Goal: Information Seeking & Learning: Learn about a topic

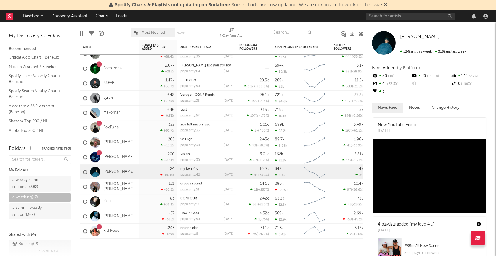
scroll to position [293, 0]
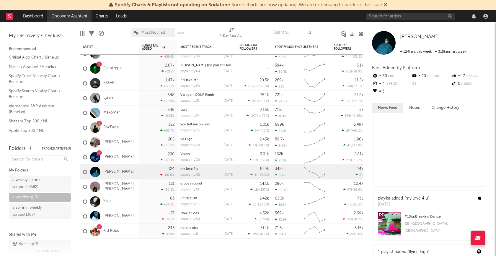
click at [56, 17] on link "Discovery Assistant" at bounding box center [69, 16] width 44 height 12
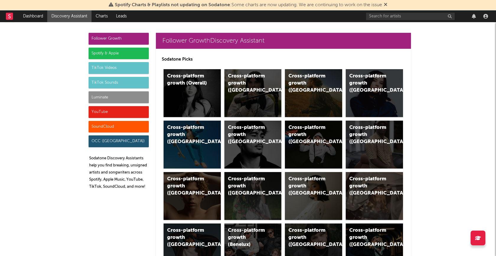
click at [126, 121] on div "SoundCloud" at bounding box center [119, 127] width 60 height 12
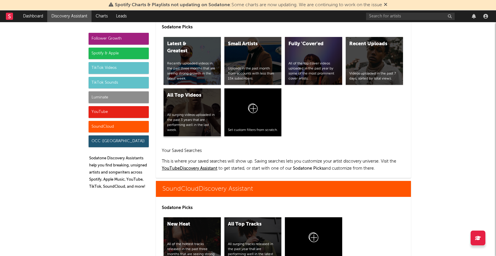
scroll to position [3449, 0]
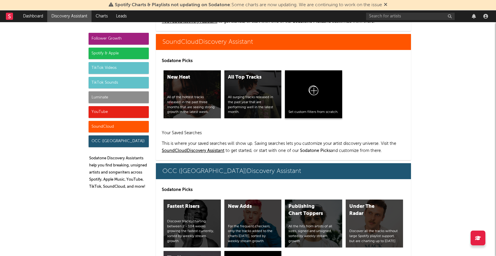
click at [315, 86] on icon at bounding box center [313, 92] width 11 height 14
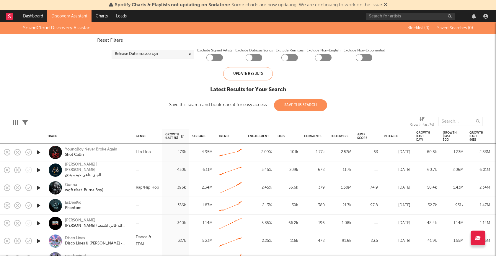
click at [28, 122] on div "Edit Columns Filters Growth (last 7d)" at bounding box center [248, 120] width 496 height 18
click at [26, 122] on icon at bounding box center [24, 122] width 5 height 5
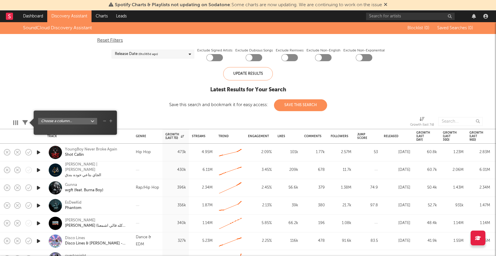
click at [86, 122] on body "Spotify Charts & Playlists not updating on Sodatone : Some charts are now updat…" at bounding box center [248, 128] width 496 height 256
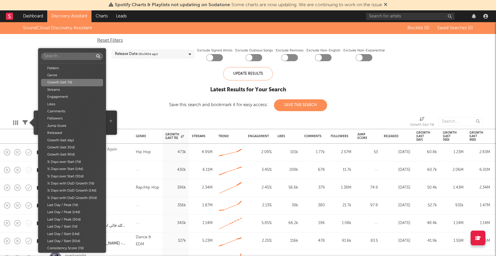
click at [73, 76] on div "Genre" at bounding box center [72, 75] width 62 height 7
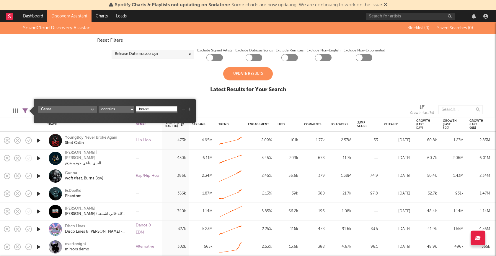
type input "house"
click at [161, 89] on div "SoundCloud Discovery Assistant Blocklist ( 0 ) Saved Searches ( 0 ) Reset Filte…" at bounding box center [248, 60] width 496 height 77
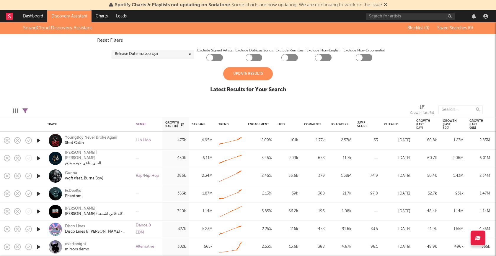
click at [249, 69] on div "Update Results" at bounding box center [248, 73] width 50 height 13
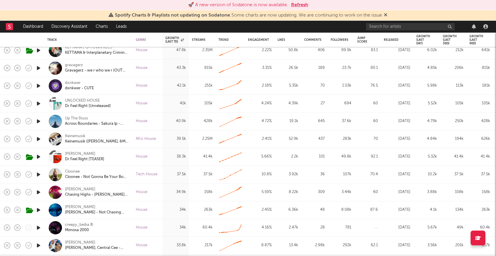
click at [41, 88] on icon "button" at bounding box center [38, 85] width 6 height 7
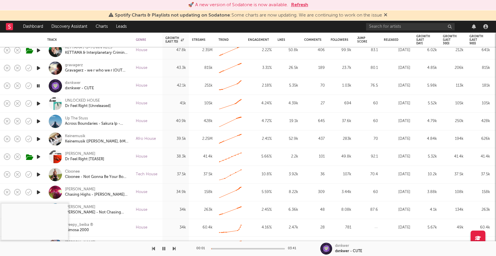
click at [231, 248] on div at bounding box center [248, 248] width 74 height 1
click at [164, 249] on icon "button" at bounding box center [163, 248] width 3 height 5
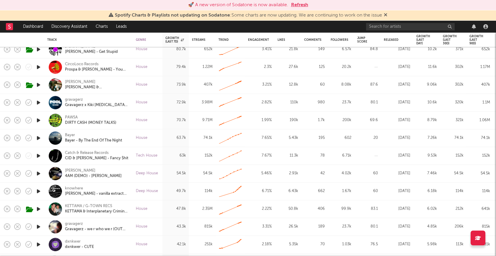
click at [37, 137] on icon "button" at bounding box center [38, 137] width 6 height 7
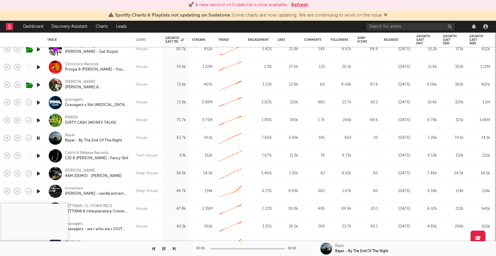
click at [237, 247] on div "00:01 02:10" at bounding box center [247, 248] width 103 height 15
click at [237, 248] on div at bounding box center [248, 248] width 74 height 1
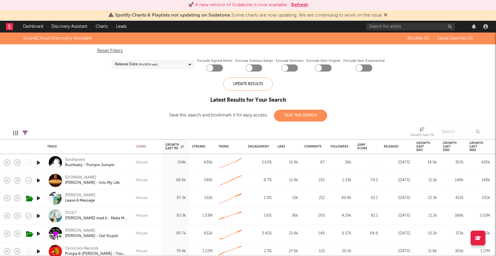
click at [289, 117] on button "Save This Search" at bounding box center [300, 116] width 53 height 12
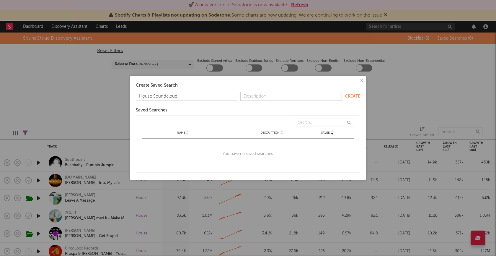
type input "House Soundcloud"
click at [356, 92] on div "Create Saved Search House Soundcloud Create Saved Searches Saved Name Descripti…" at bounding box center [248, 128] width 230 height 98
click at [356, 92] on form "House Soundcloud Create" at bounding box center [248, 96] width 224 height 9
click at [356, 96] on button "Create" at bounding box center [352, 96] width 15 height 4
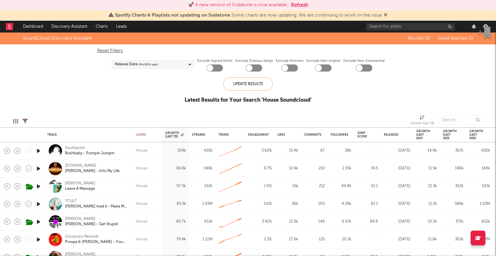
click at [7, 27] on rect at bounding box center [9, 26] width 7 height 7
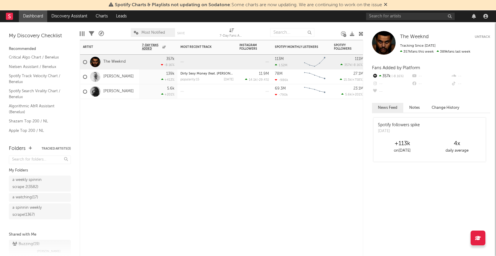
click at [180, 130] on div "Artist Notifications 7-Day Fans Added WoW % Change Most Recent Track Popularity…" at bounding box center [221, 148] width 283 height 216
click at [75, 18] on link "Discovery Assistant" at bounding box center [69, 16] width 44 height 12
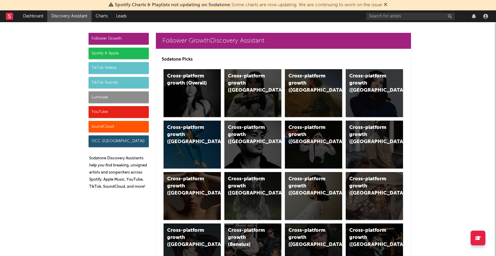
click at [110, 125] on div "SoundCloud" at bounding box center [119, 127] width 60 height 12
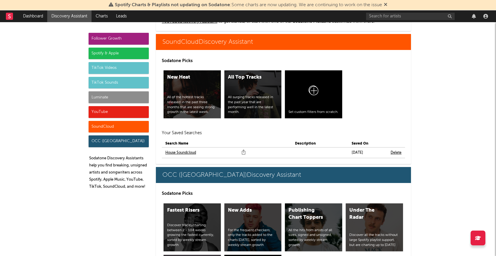
scroll to position [3449, 0]
click at [193, 150] on link "House Soundcloud" at bounding box center [180, 152] width 31 height 7
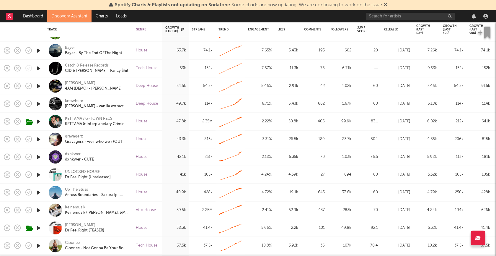
click at [40, 104] on icon "button" at bounding box center [38, 103] width 6 height 7
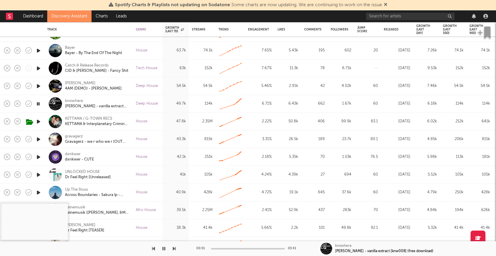
click at [233, 248] on div at bounding box center [248, 248] width 74 height 1
click at [163, 248] on icon "button" at bounding box center [163, 248] width 3 height 5
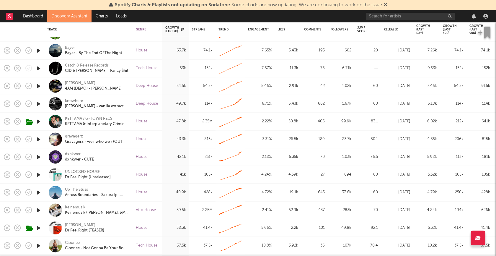
click at [39, 104] on icon "button" at bounding box center [38, 103] width 6 height 7
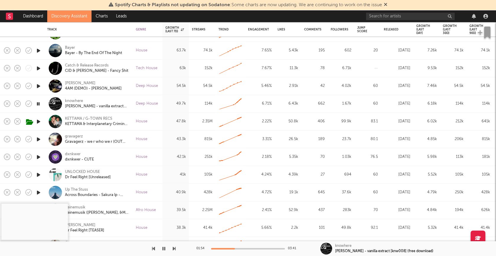
click at [39, 104] on icon "button" at bounding box center [38, 103] width 6 height 7
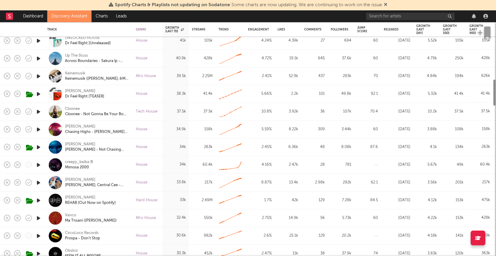
click at [40, 130] on icon "button" at bounding box center [38, 128] width 6 height 7
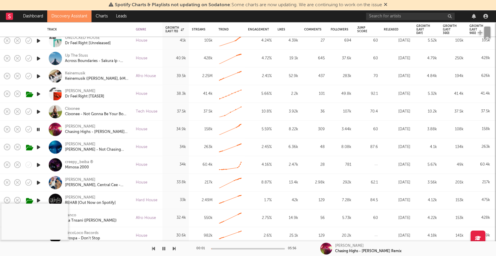
click at [233, 248] on div at bounding box center [248, 248] width 74 height 1
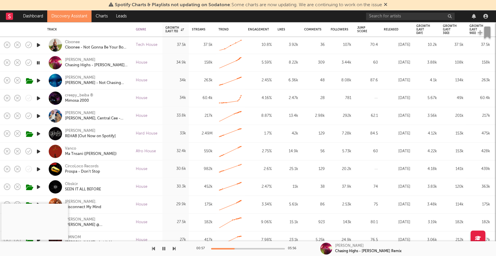
click at [165, 250] on button "button" at bounding box center [164, 248] width 6 height 15
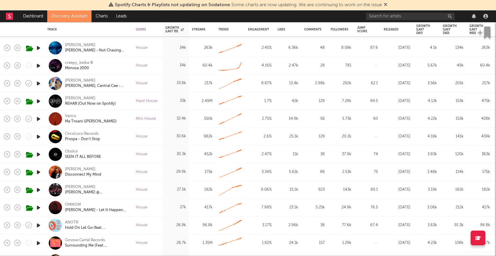
click at [37, 171] on icon "button" at bounding box center [38, 171] width 6 height 7
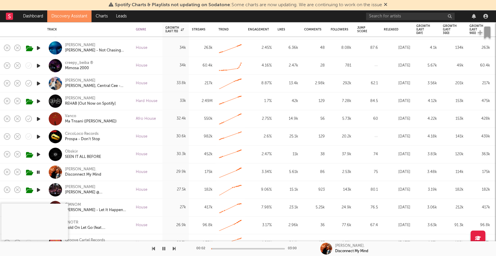
click at [37, 171] on icon "button" at bounding box center [38, 171] width 6 height 7
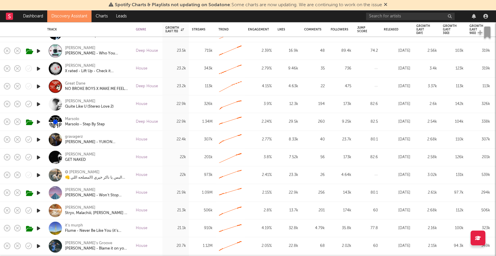
click at [39, 156] on icon "button" at bounding box center [38, 156] width 6 height 7
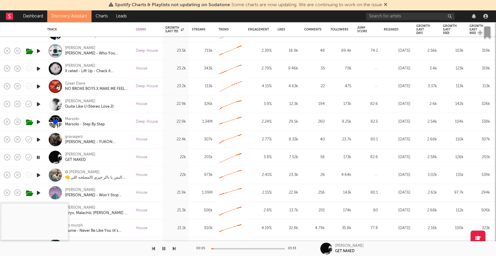
click at [164, 249] on icon "button" at bounding box center [163, 248] width 3 height 5
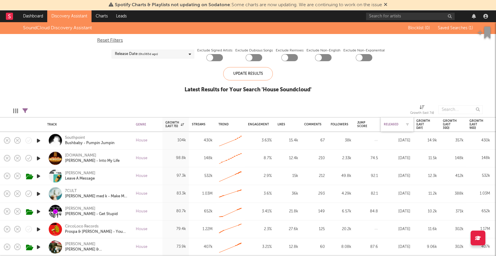
click at [391, 123] on div "Released" at bounding box center [393, 124] width 18 height 4
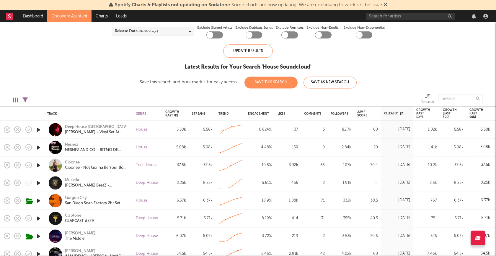
click at [37, 129] on icon "button" at bounding box center [38, 129] width 6 height 7
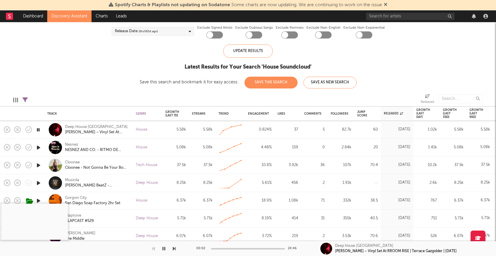
click at [238, 249] on div "00:02 24:46" at bounding box center [247, 248] width 103 height 15
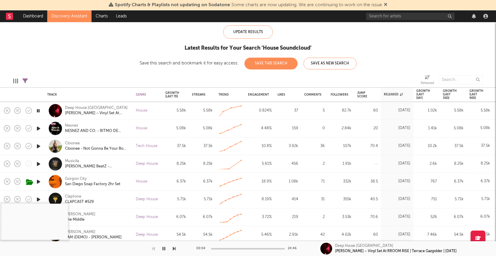
click at [39, 181] on icon "button" at bounding box center [38, 181] width 6 height 7
click at [41, 146] on icon "button" at bounding box center [38, 145] width 6 height 7
click at [236, 248] on div at bounding box center [248, 248] width 74 height 1
click at [262, 248] on div at bounding box center [248, 248] width 74 height 1
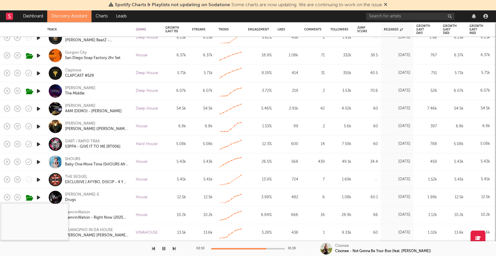
click at [163, 248] on icon "button" at bounding box center [163, 248] width 3 height 5
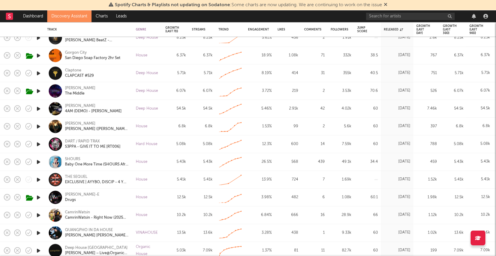
click at [37, 161] on icon "button" at bounding box center [38, 161] width 6 height 7
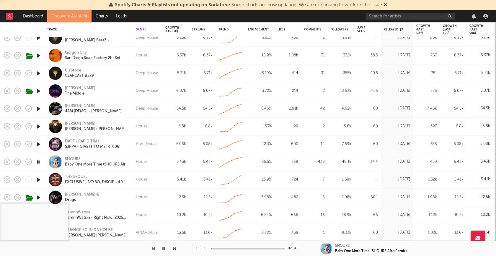
click at [237, 249] on div "00:01 02:54" at bounding box center [247, 248] width 103 height 15
click at [245, 248] on div at bounding box center [248, 248] width 74 height 1
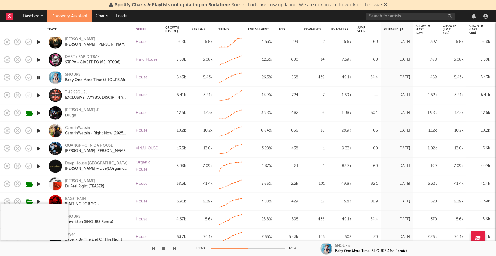
click at [38, 112] on icon "button" at bounding box center [38, 112] width 6 height 7
click at [236, 249] on div "00:01 03:34" at bounding box center [247, 248] width 103 height 15
click at [236, 249] on div at bounding box center [248, 248] width 74 height 1
click at [164, 249] on icon "button" at bounding box center [163, 248] width 3 height 5
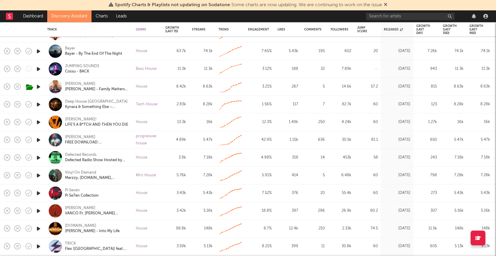
click at [40, 122] on icon "button" at bounding box center [38, 121] width 6 height 7
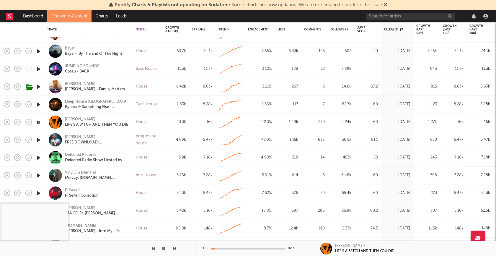
click at [38, 122] on icon "button" at bounding box center [38, 121] width 6 height 7
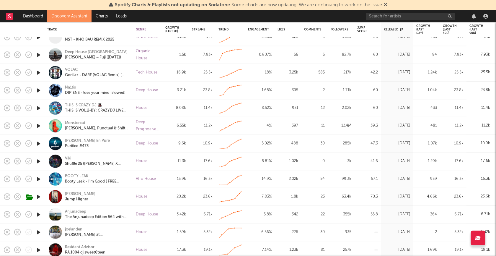
click at [39, 196] on icon "button" at bounding box center [38, 196] width 6 height 7
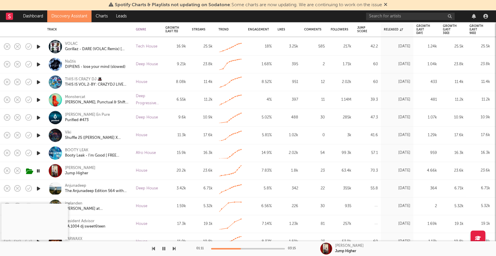
click at [241, 249] on div at bounding box center [248, 248] width 74 height 1
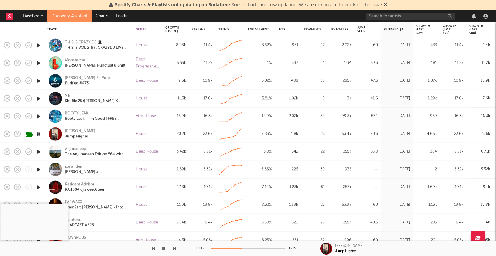
click at [38, 134] on icon "button" at bounding box center [38, 133] width 6 height 7
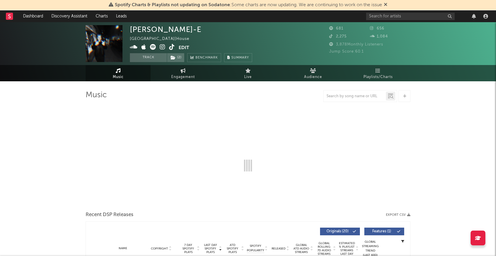
select select "1w"
